Goal: Task Accomplishment & Management: Use online tool/utility

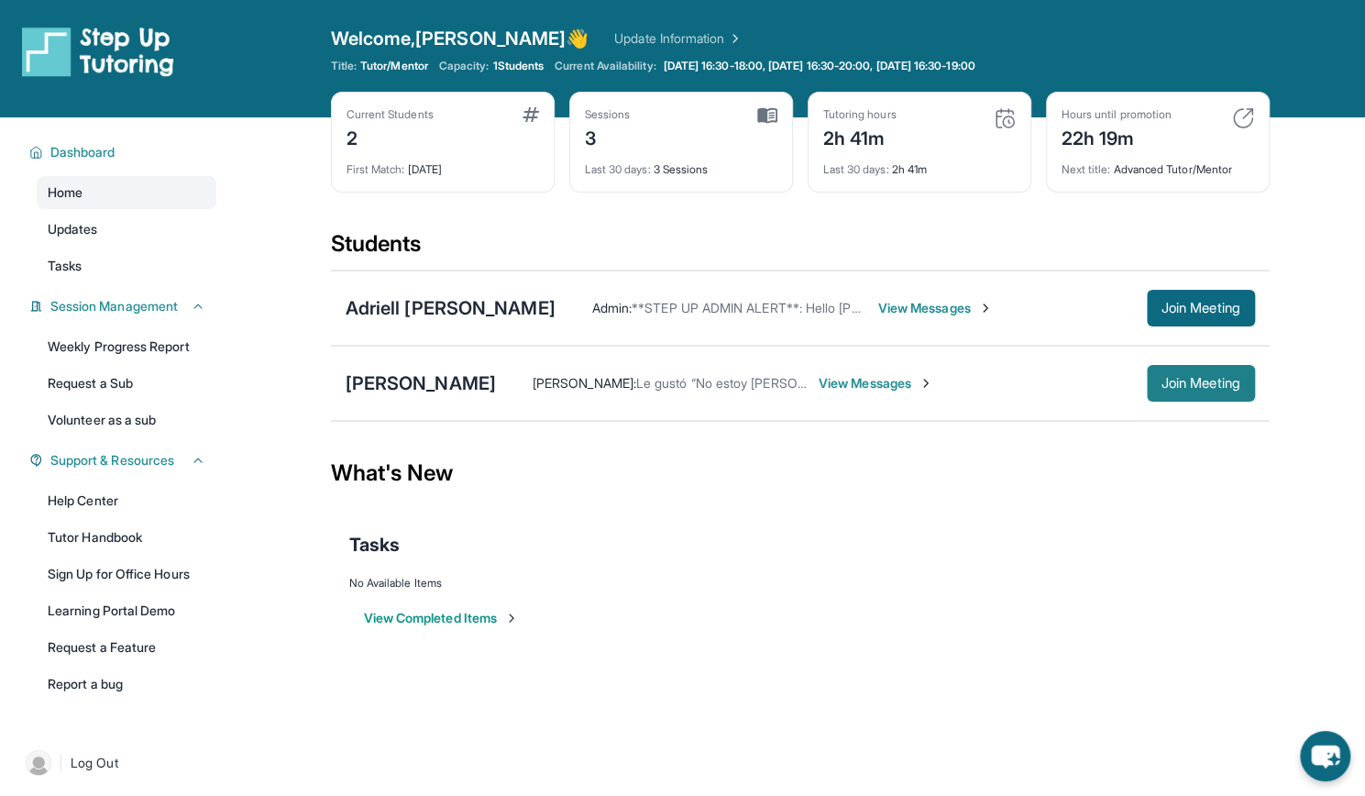
click at [1187, 394] on button "Join Meeting" at bounding box center [1201, 383] width 108 height 37
click at [499, 300] on div "Adriell [PERSON_NAME]" at bounding box center [451, 308] width 210 height 26
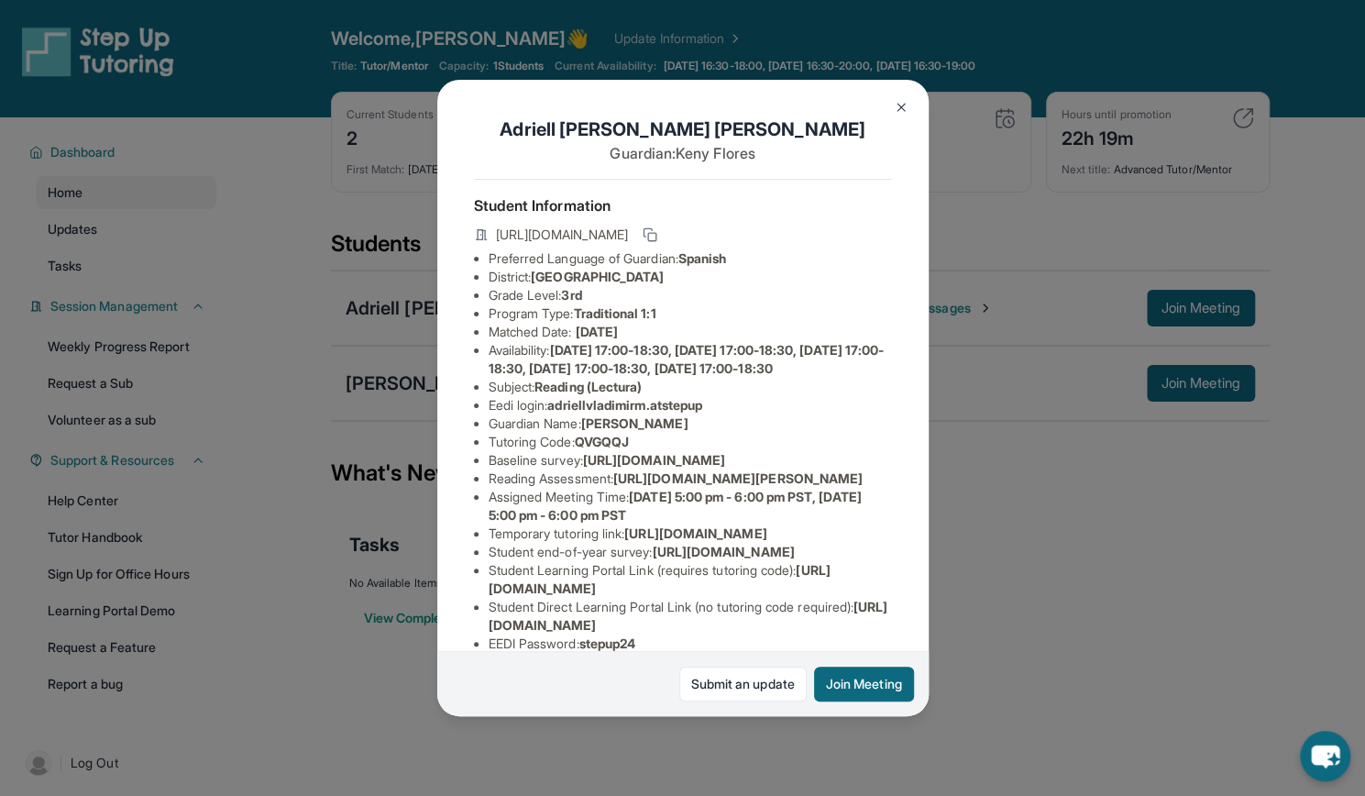
click at [902, 98] on button at bounding box center [901, 107] width 37 height 37
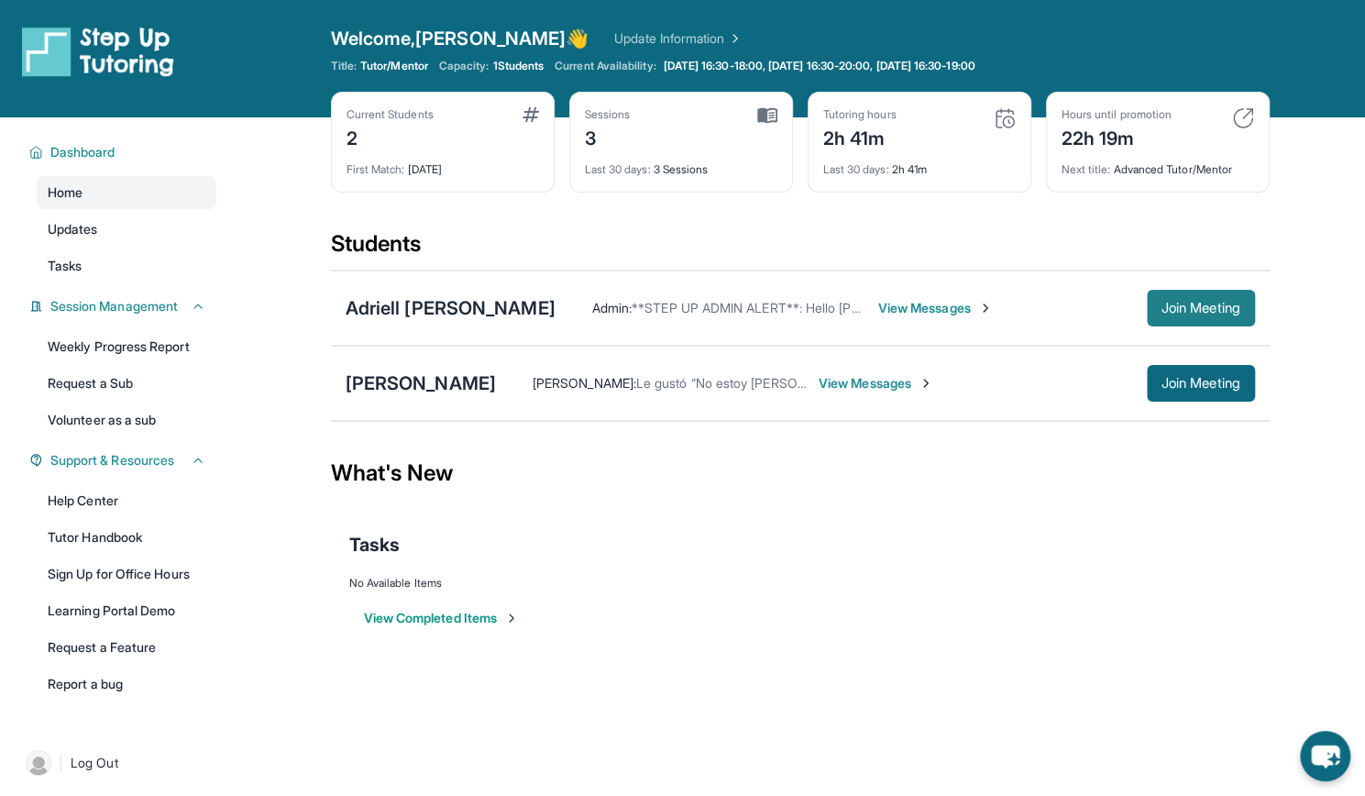
click at [1186, 310] on span "Join Meeting" at bounding box center [1200, 307] width 79 height 11
click at [526, 316] on div "Adriell [PERSON_NAME]" at bounding box center [451, 308] width 210 height 26
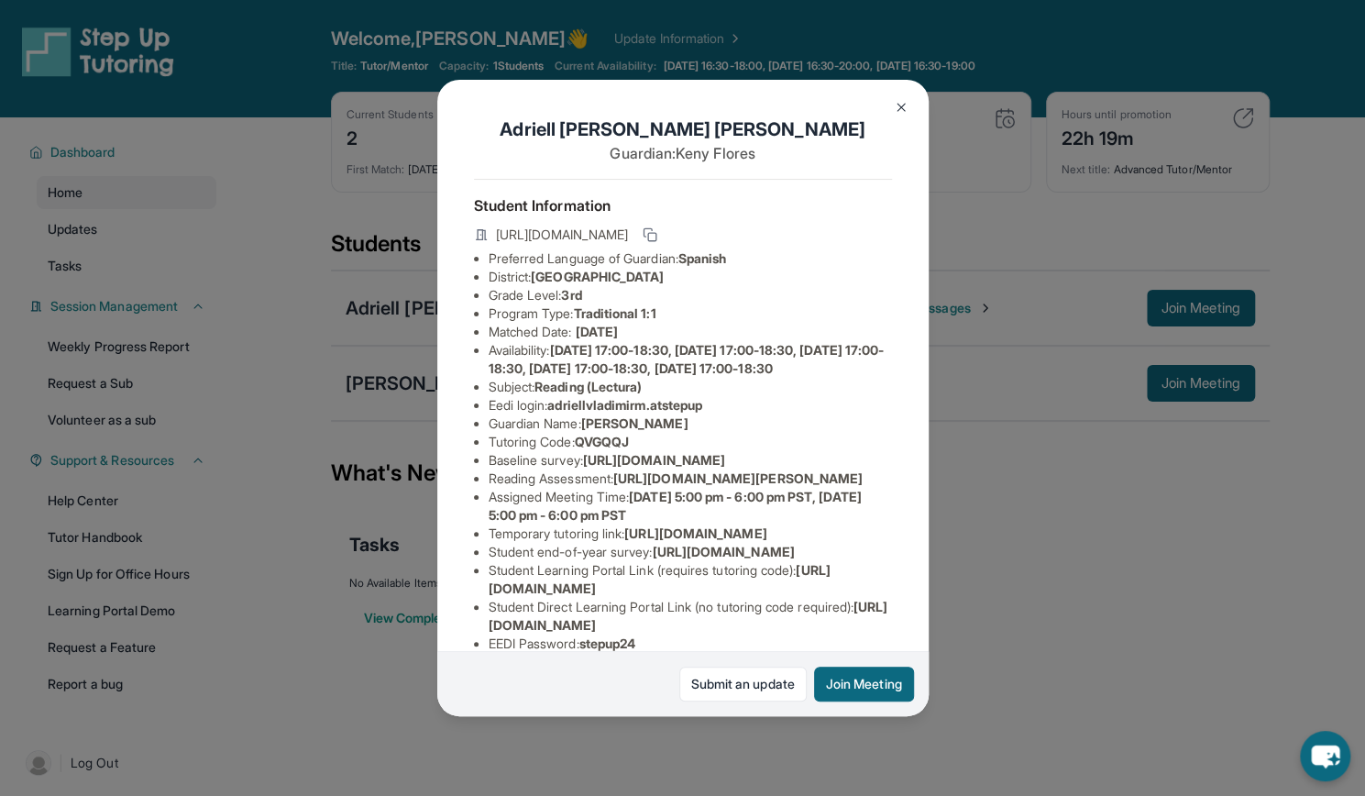
scroll to position [272, 0]
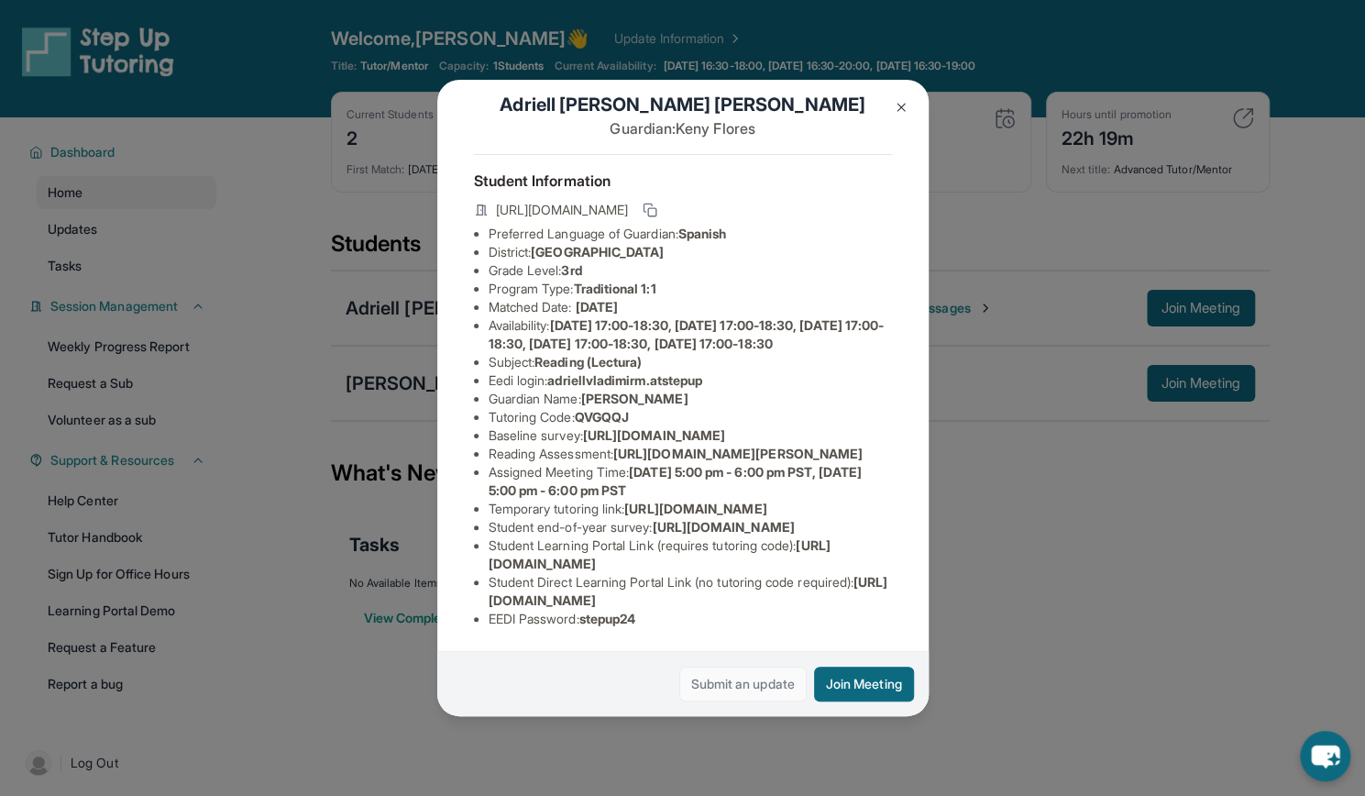
click at [701, 683] on link "Submit an update" at bounding box center [742, 683] width 127 height 35
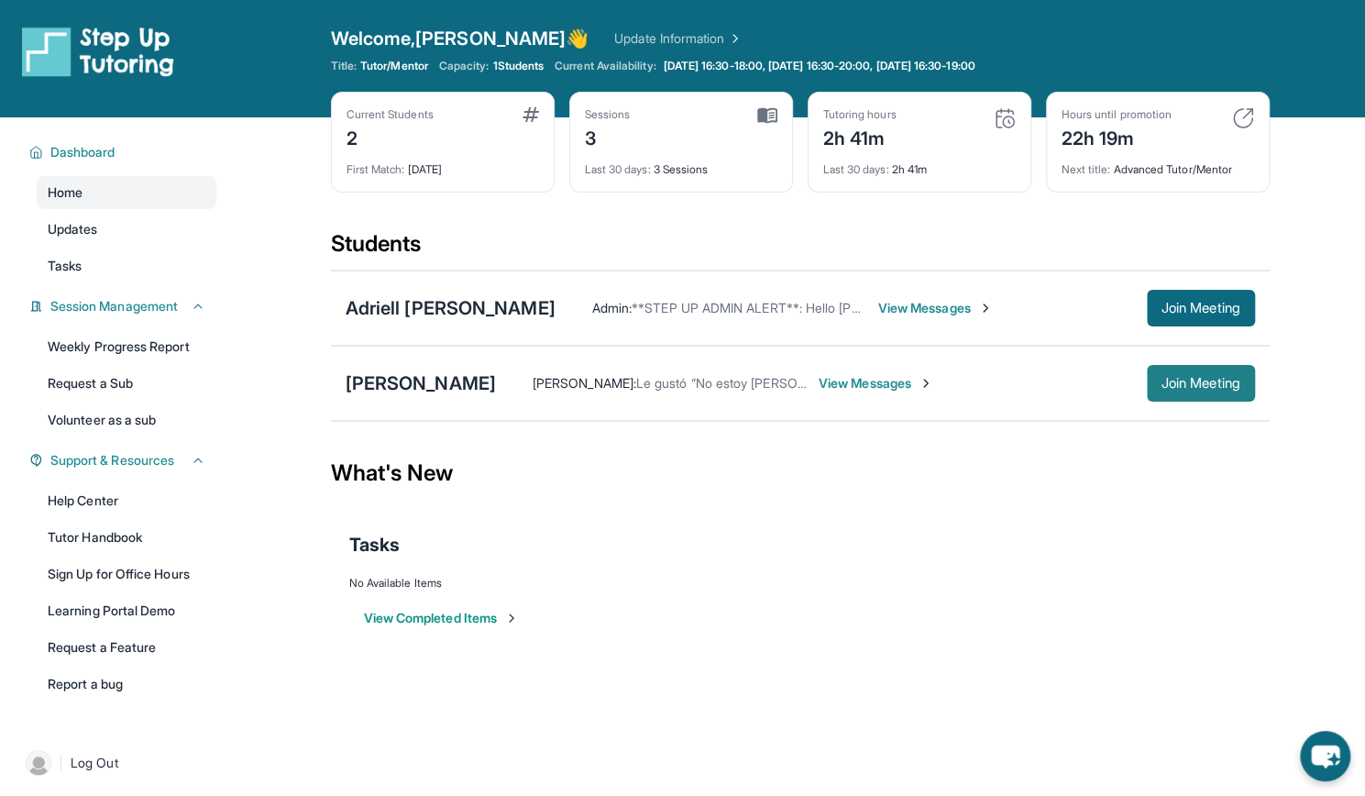
click at [1190, 392] on button "Join Meeting" at bounding box center [1201, 383] width 108 height 37
